Goal: Transaction & Acquisition: Purchase product/service

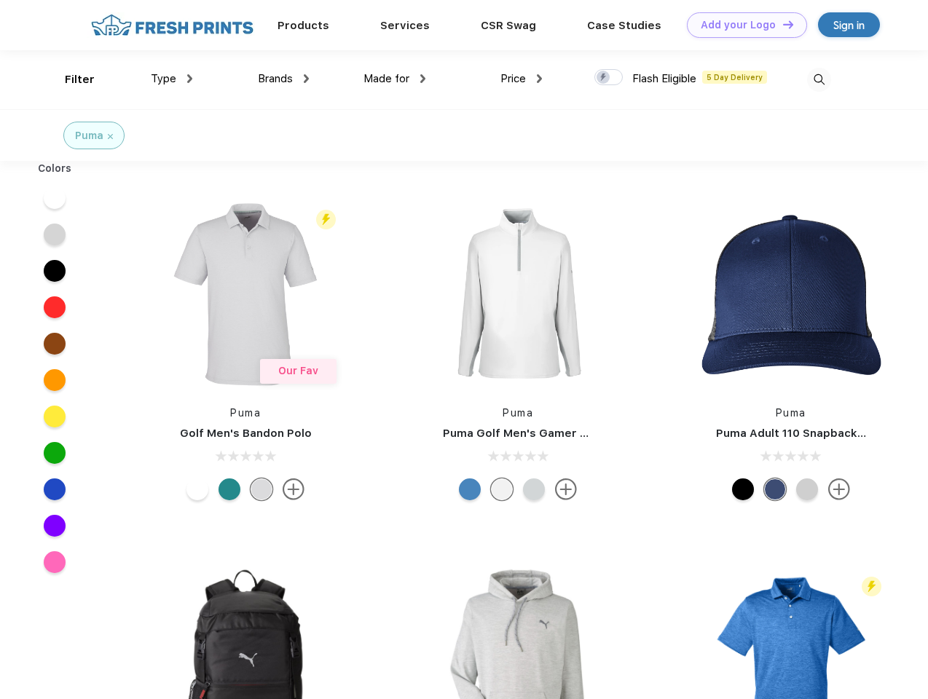
click at [741, 25] on link "Add your Logo Design Tool" at bounding box center [747, 24] width 120 height 25
click at [0, 0] on div "Design Tool" at bounding box center [0, 0] width 0 height 0
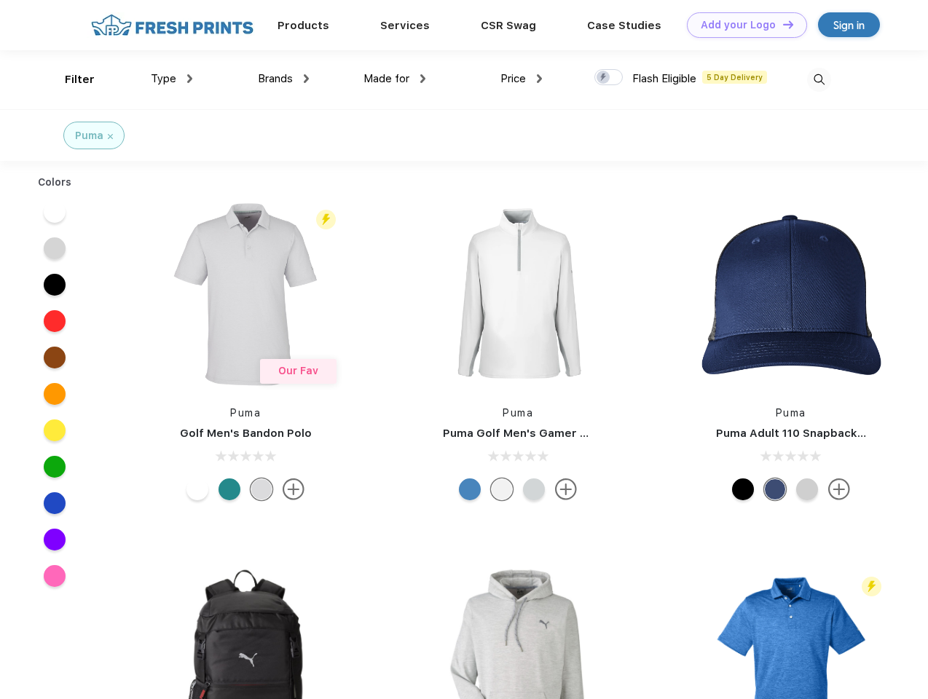
click at [781, 24] on link "Add your Logo Design Tool" at bounding box center [747, 24] width 120 height 25
click at [70, 79] on div "Filter" at bounding box center [80, 79] width 30 height 17
click at [172, 79] on span "Type" at bounding box center [163, 78] width 25 height 13
click at [283, 79] on span "Brands" at bounding box center [275, 78] width 35 height 13
click at [395, 79] on span "Made for" at bounding box center [386, 78] width 46 height 13
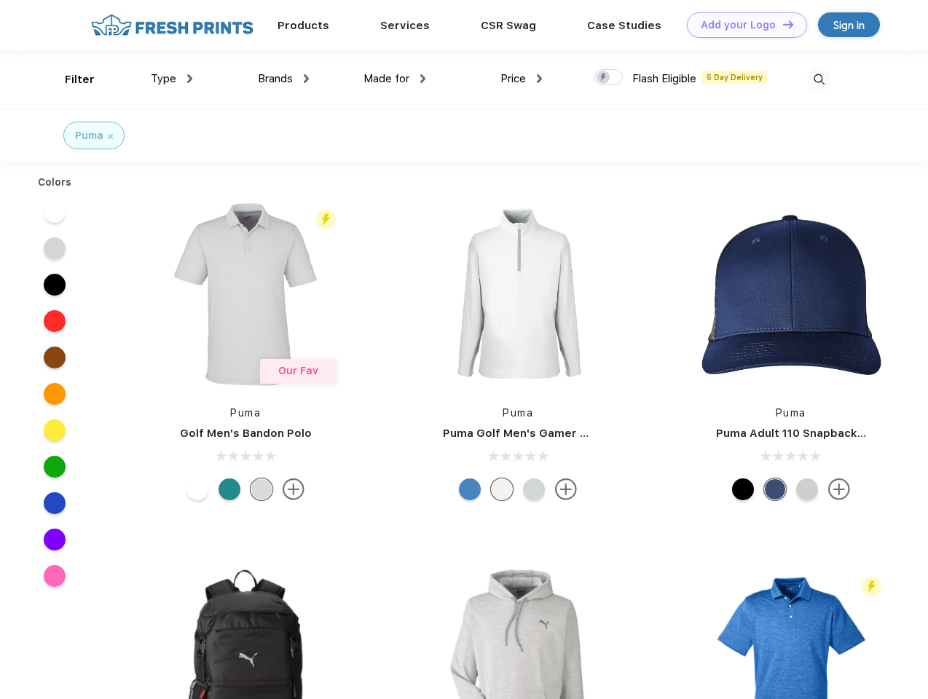
click at [521, 79] on span "Price" at bounding box center [512, 78] width 25 height 13
click at [609, 78] on div at bounding box center [608, 77] width 28 height 16
click at [604, 78] on input "checkbox" at bounding box center [598, 72] width 9 height 9
click at [819, 79] on img at bounding box center [819, 80] width 24 height 24
